Goal: Task Accomplishment & Management: Complete application form

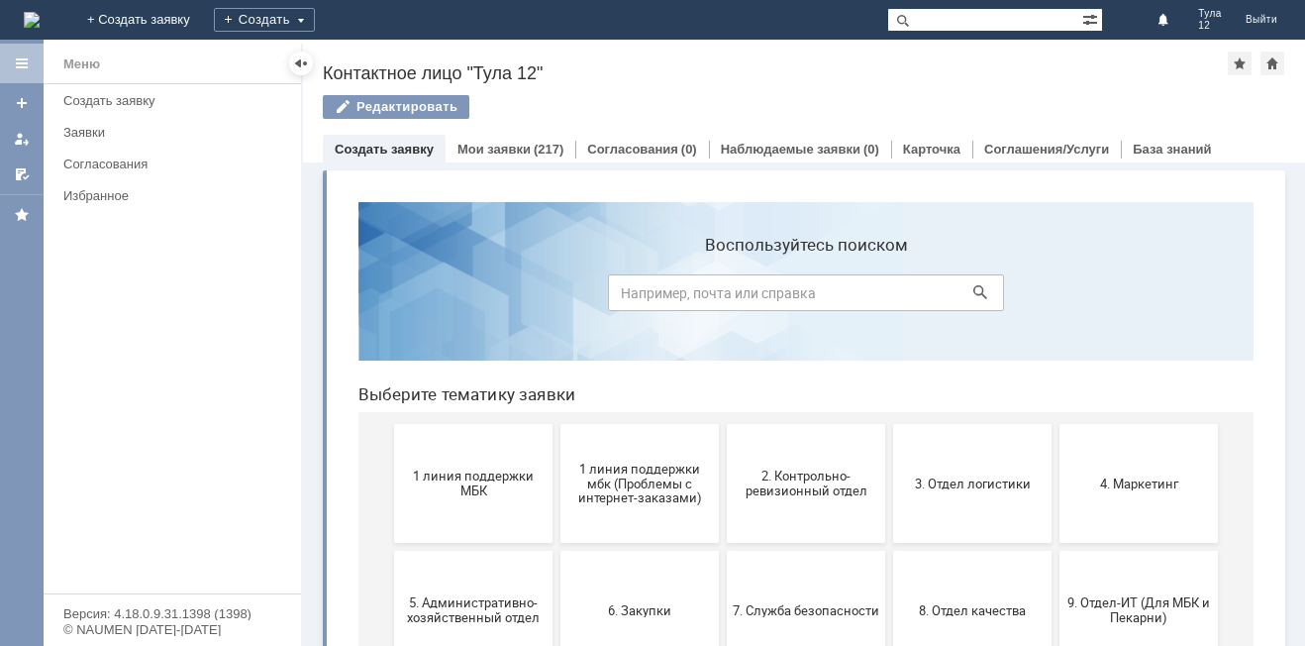
click at [461, 475] on span "1 линия поддержки МБК" at bounding box center [473, 483] width 147 height 30
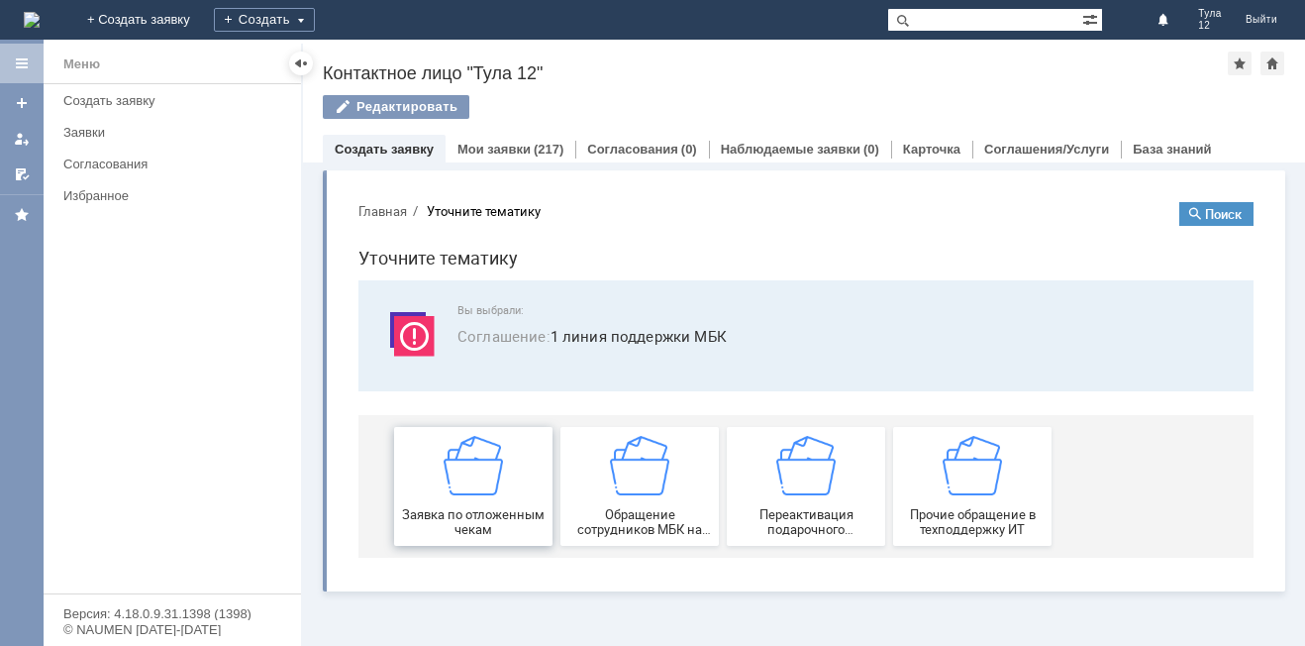
click at [462, 469] on img at bounding box center [473, 465] width 59 height 59
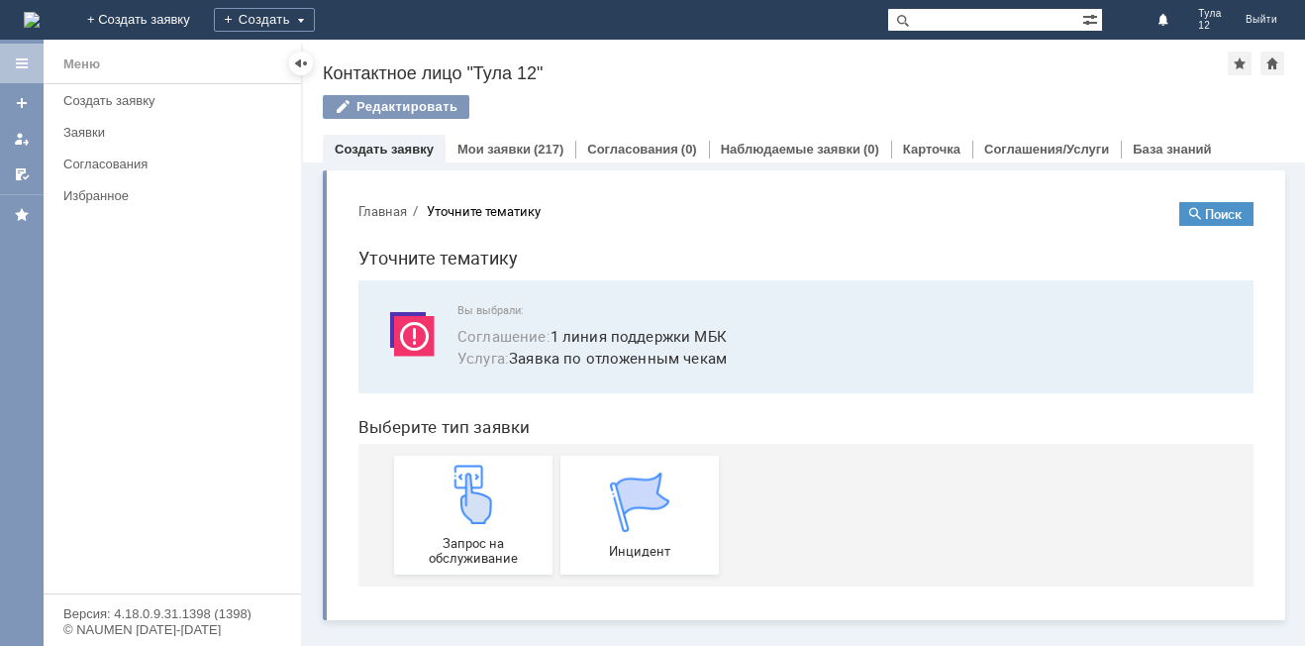
click at [481, 420] on header "Выберите тип заявки" at bounding box center [805, 427] width 895 height 20
click at [437, 541] on span "Запрос на обслуживание" at bounding box center [473, 551] width 147 height 30
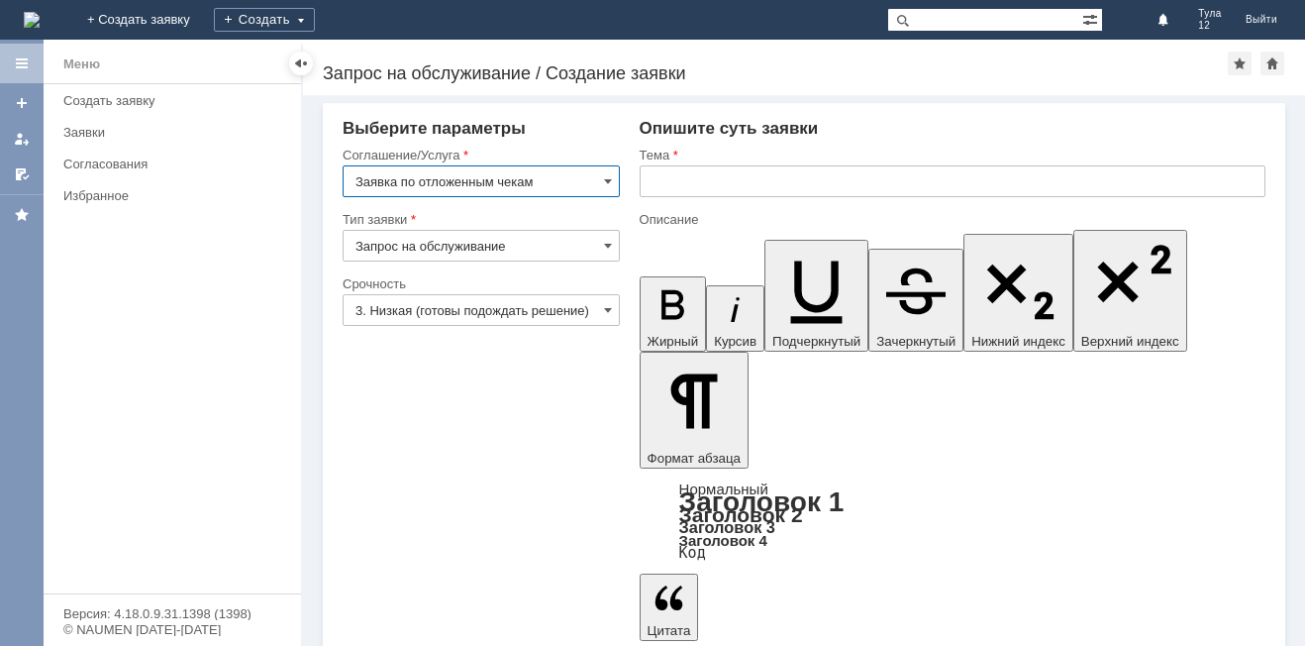
click at [744, 181] on input "text" at bounding box center [953, 181] width 626 height 32
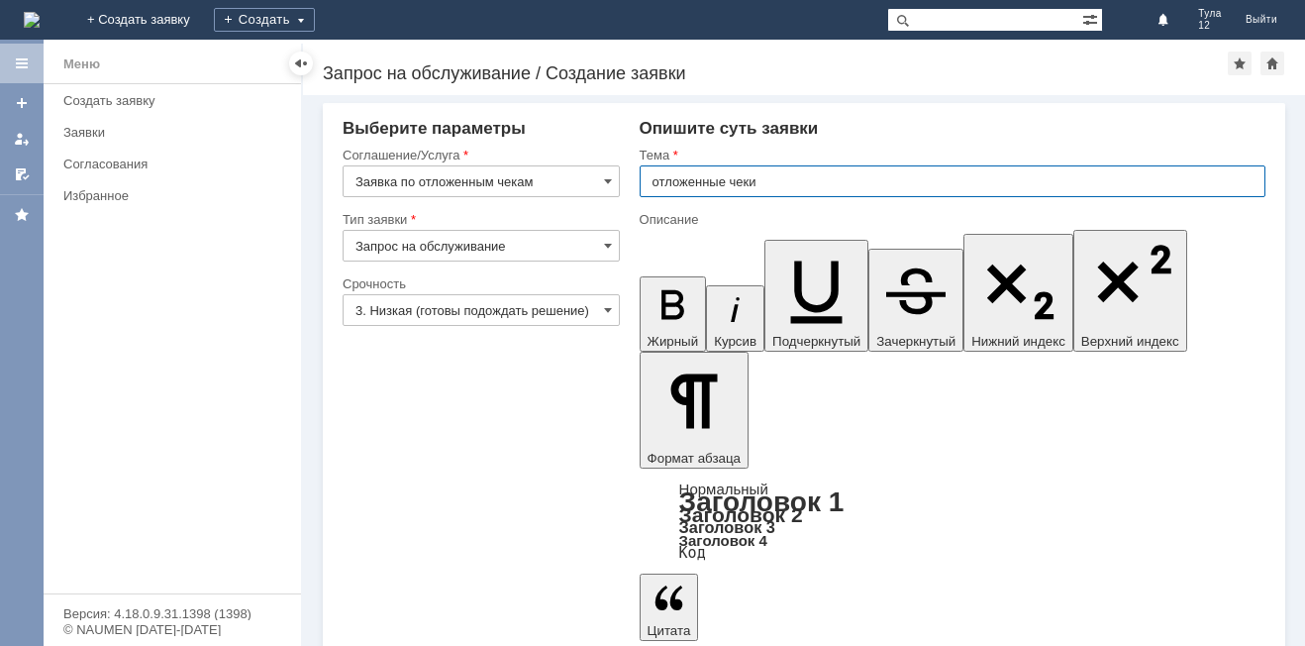
type input "отложенные чеки"
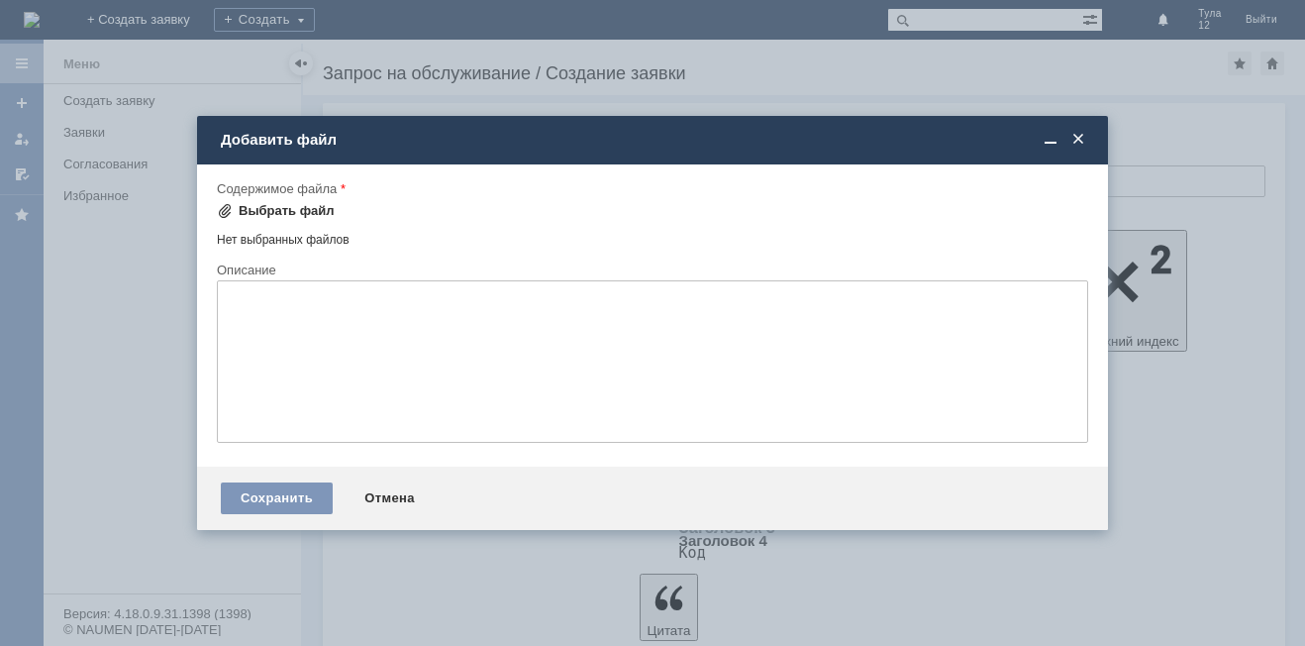
click at [298, 207] on div "Выбрать файл" at bounding box center [287, 211] width 96 height 16
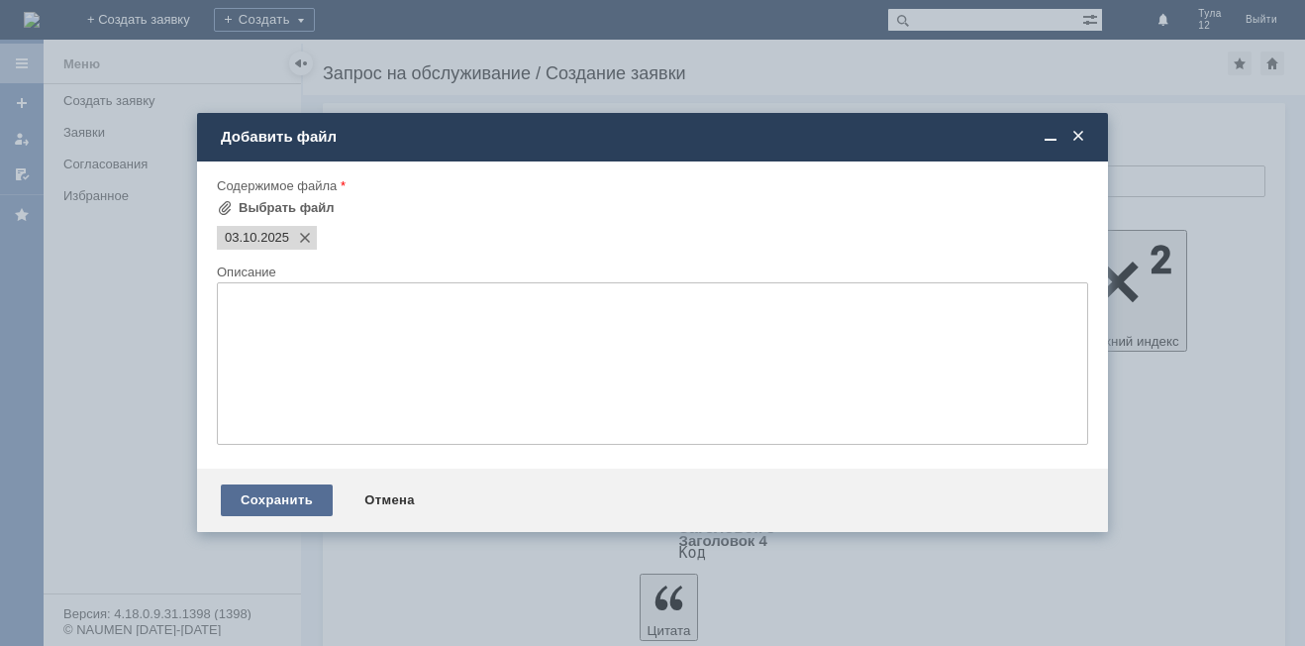
click at [294, 506] on div "Сохранить" at bounding box center [277, 500] width 112 height 32
